Goal: Task Accomplishment & Management: Manage account settings

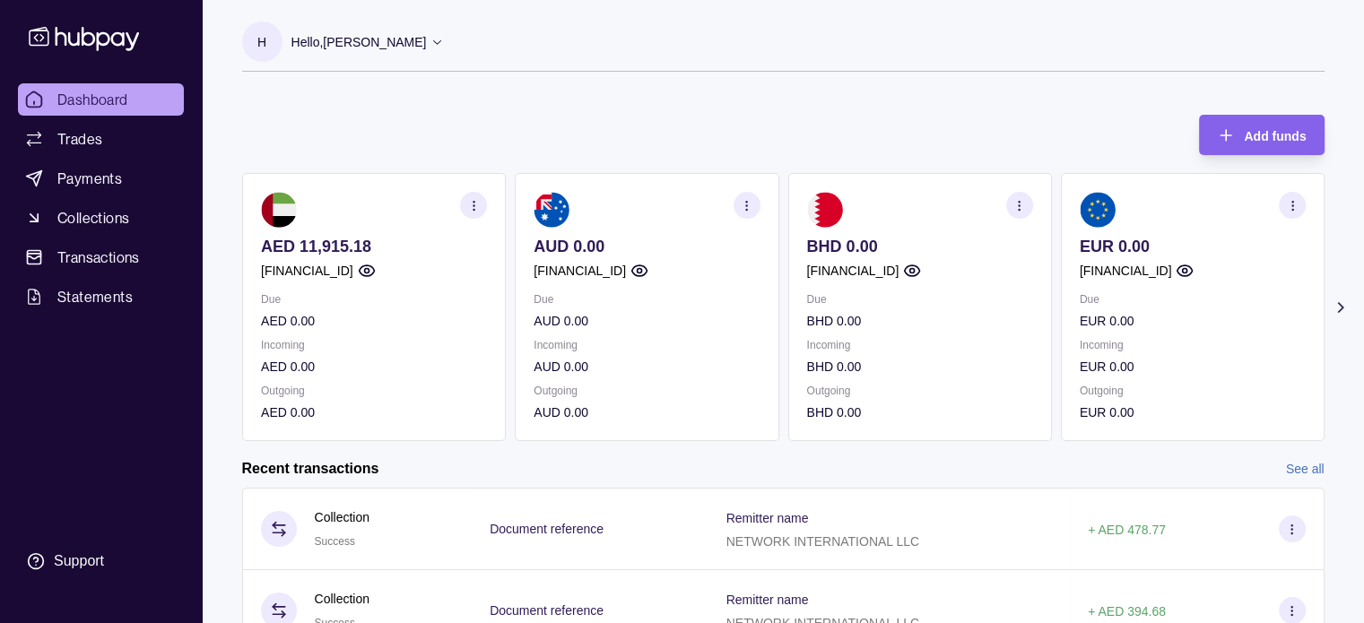
click at [374, 275] on icon "button" at bounding box center [366, 270] width 15 height 11
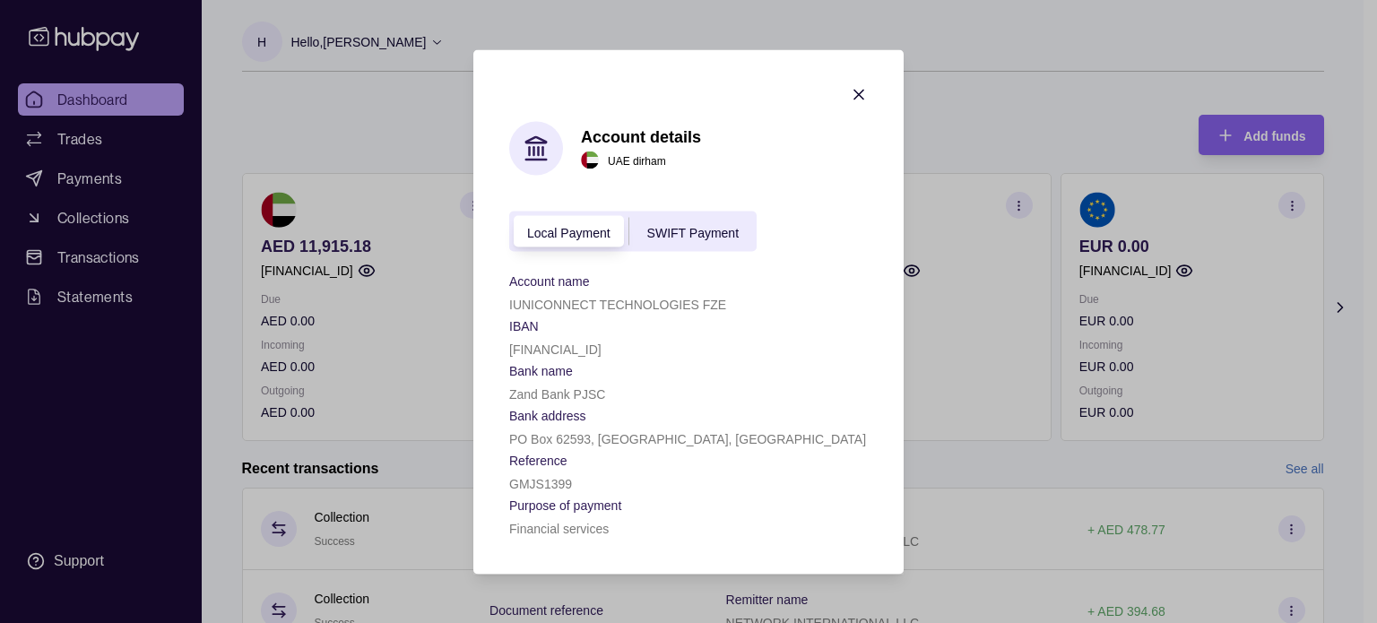
click at [854, 95] on icon "button" at bounding box center [858, 94] width 9 height 9
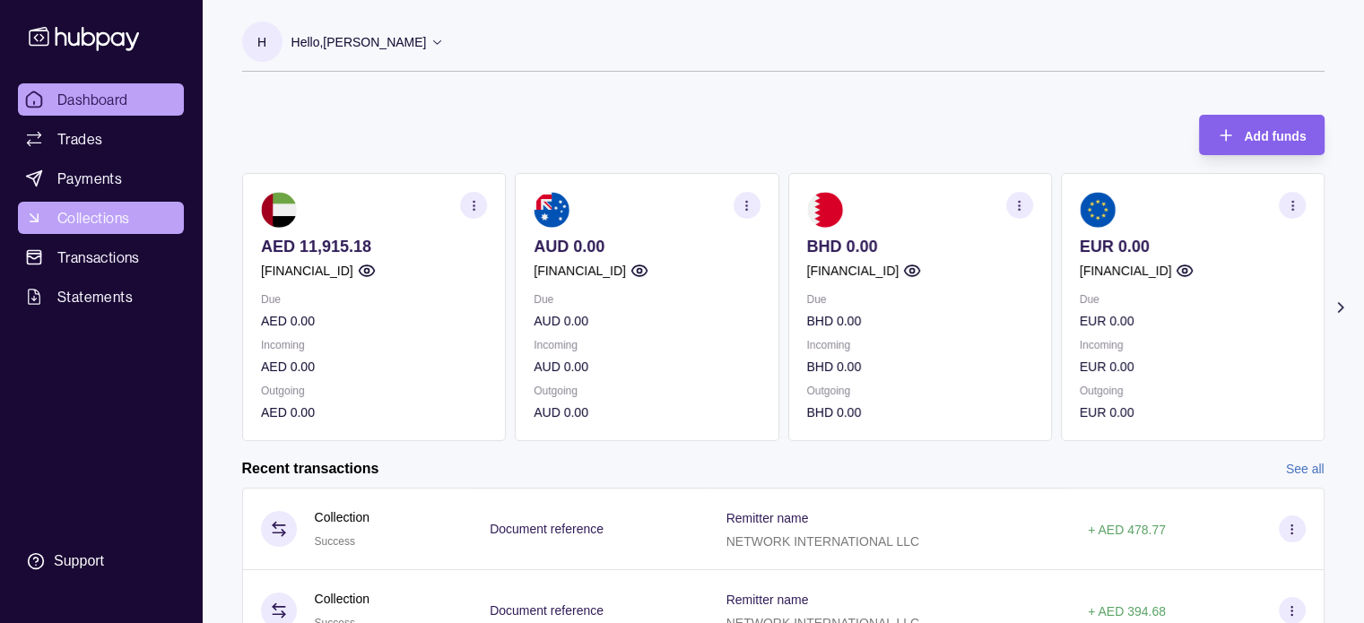
click at [108, 213] on span "Collections" at bounding box center [93, 218] width 72 height 22
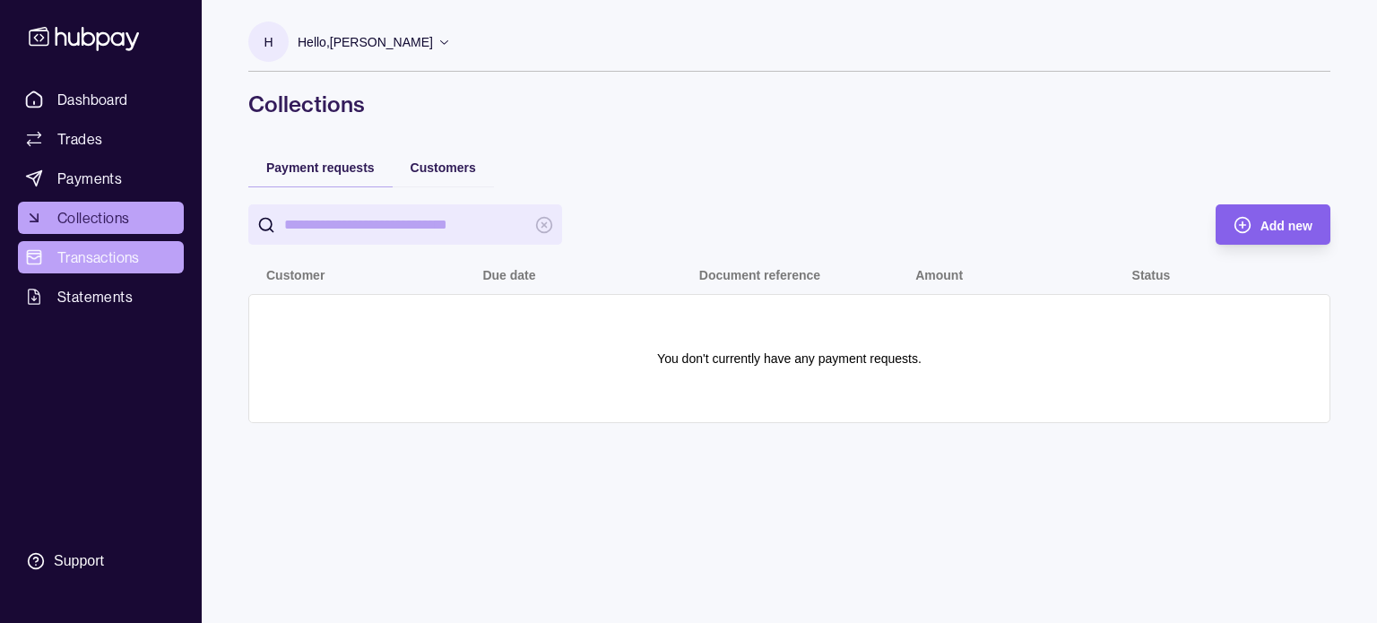
click at [108, 247] on span "Transactions" at bounding box center [98, 258] width 82 height 22
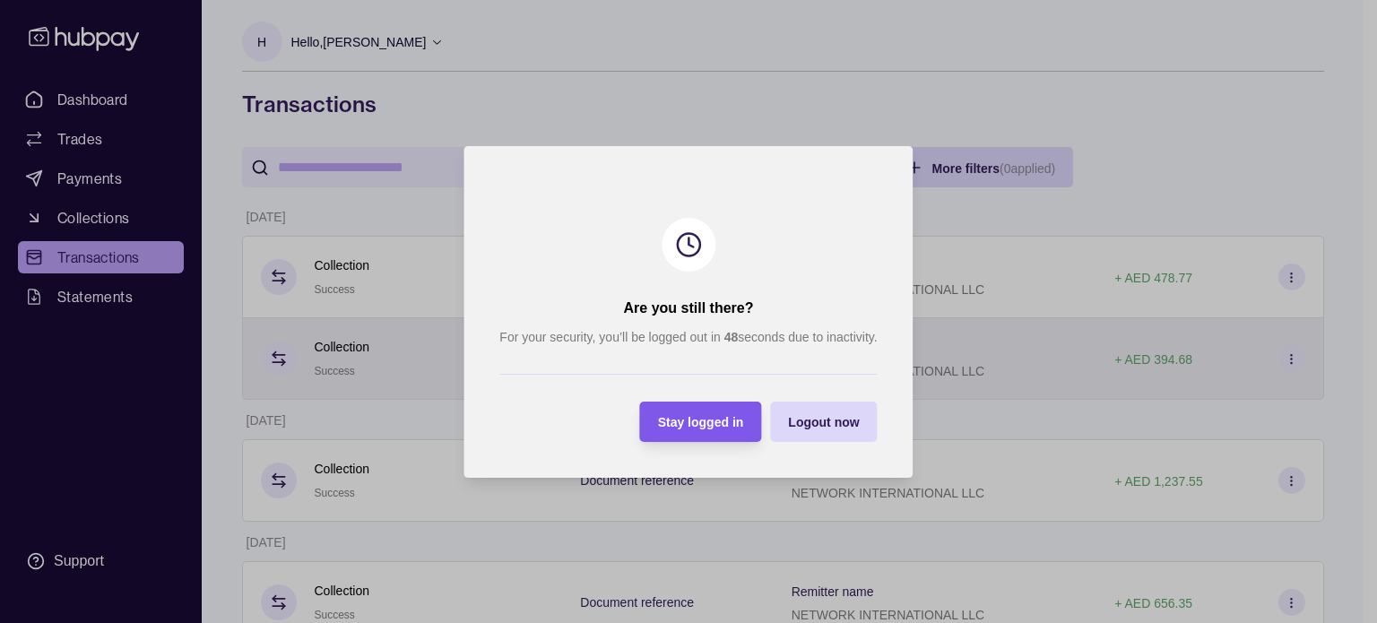
click at [725, 428] on span "Stay logged in" at bounding box center [701, 422] width 86 height 14
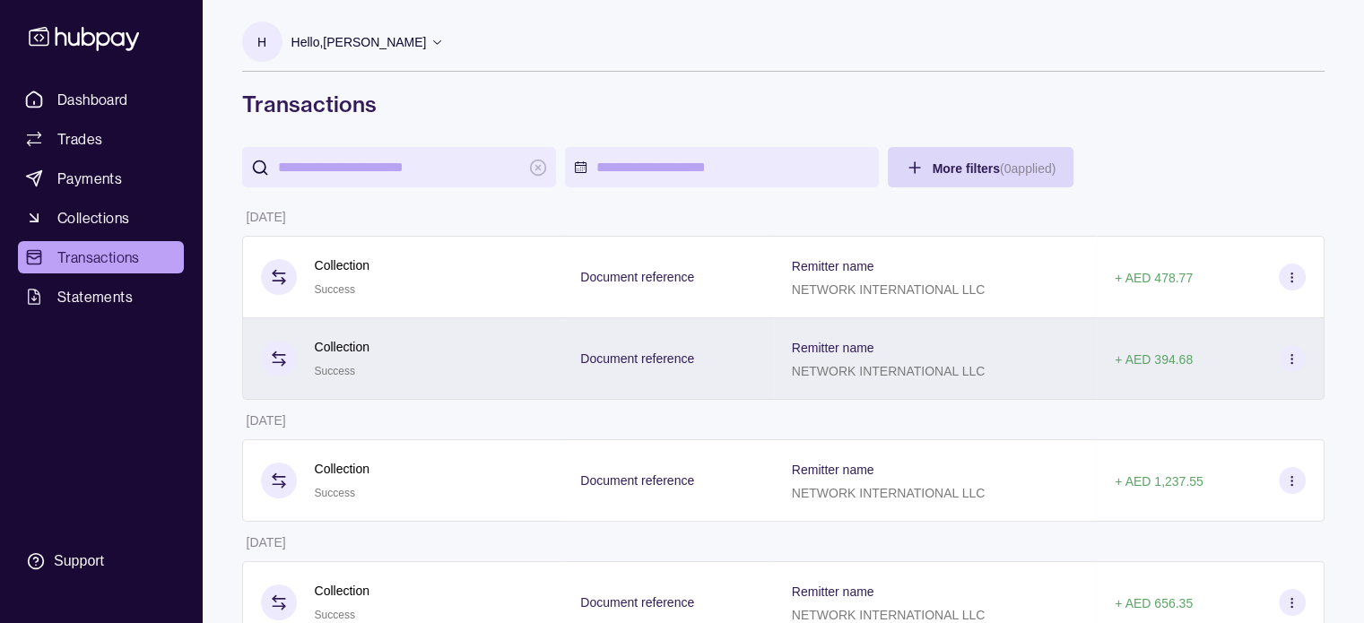
click at [373, 33] on p "Hello, [PERSON_NAME]" at bounding box center [358, 42] width 135 height 20
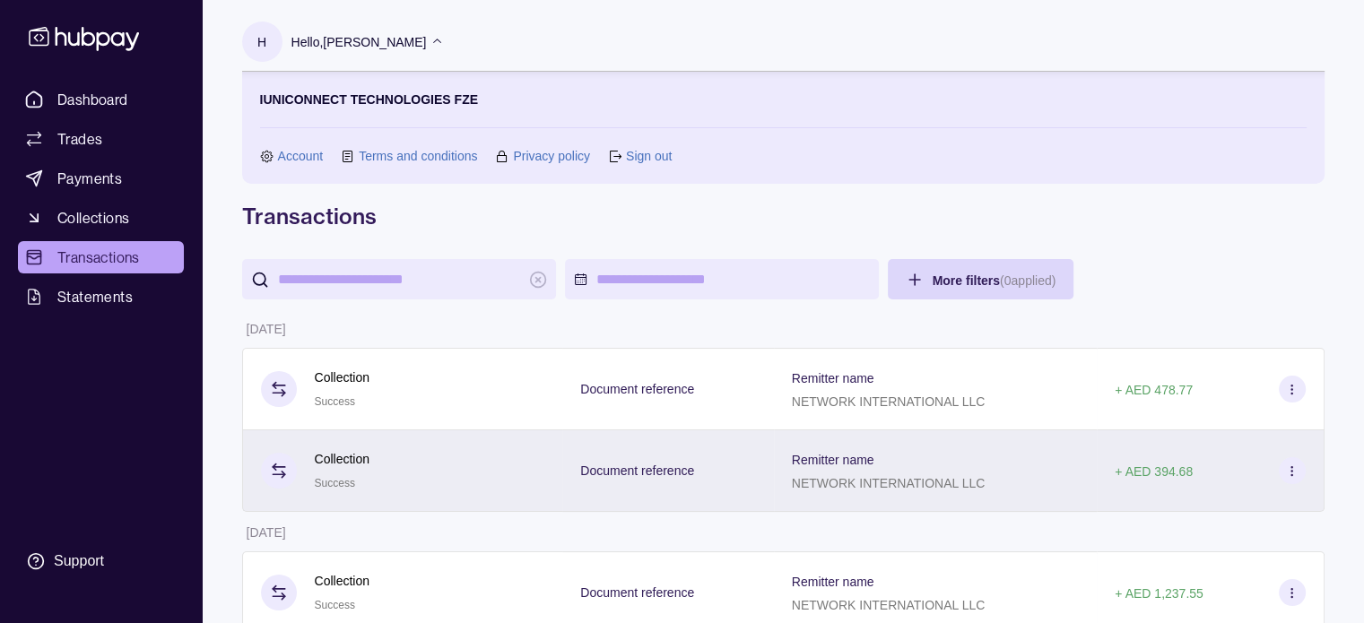
click at [647, 153] on link "Sign out" at bounding box center [649, 156] width 46 height 20
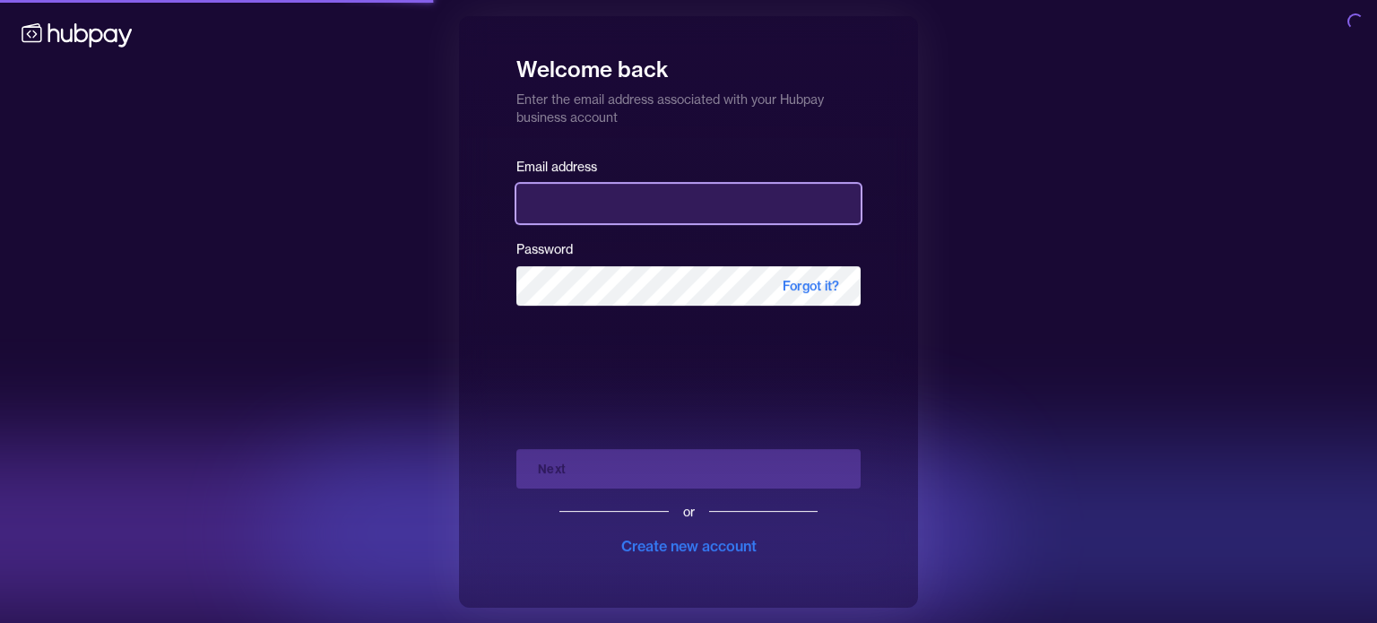
type input "**********"
